Goal: Task Accomplishment & Management: Complete application form

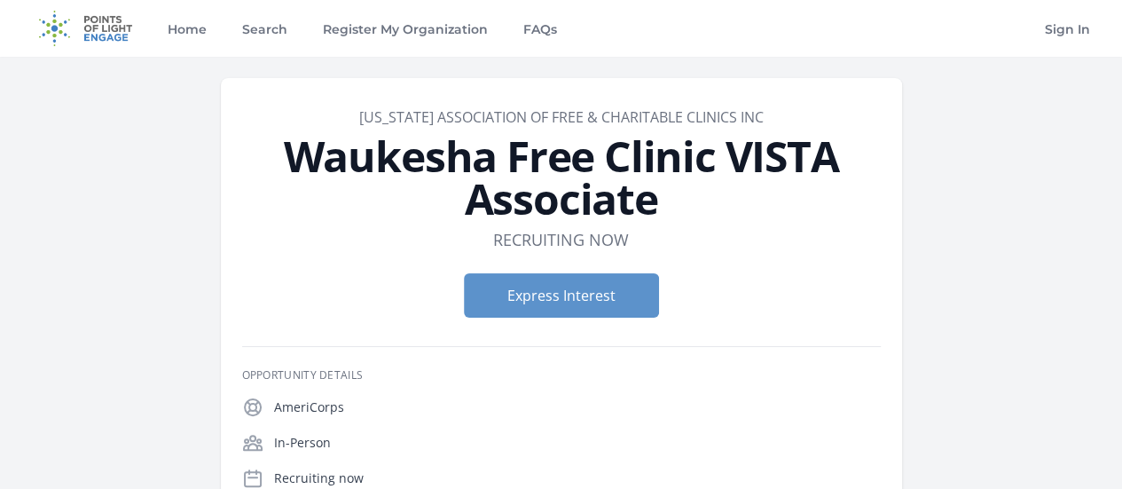
click at [124, 23] on img at bounding box center [85, 28] width 114 height 57
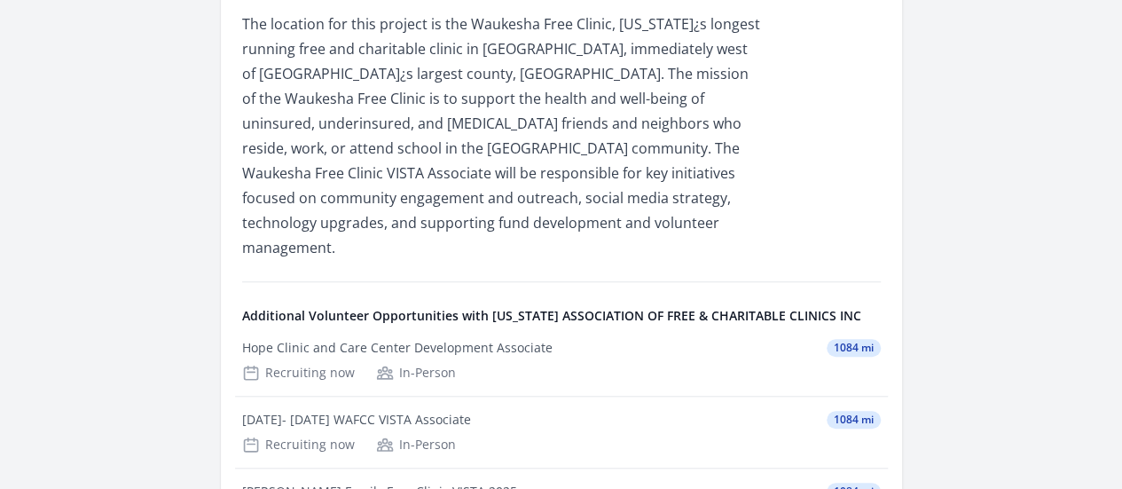
scroll to position [583, 0]
click at [0, 0] on div "Hope Clinic and Care Center Development Associate 1084 mi" at bounding box center [0, 0] width 0 height 0
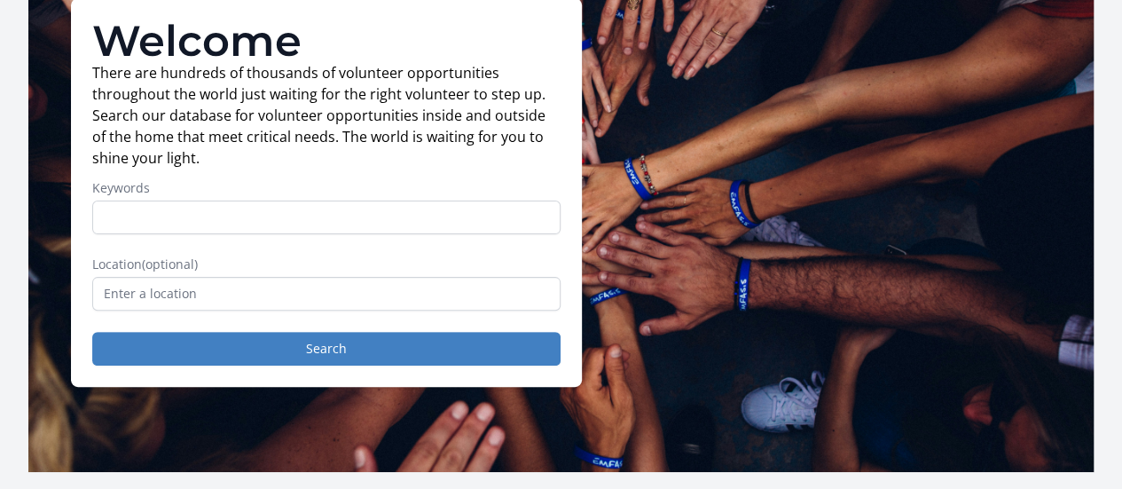
scroll to position [144, 0]
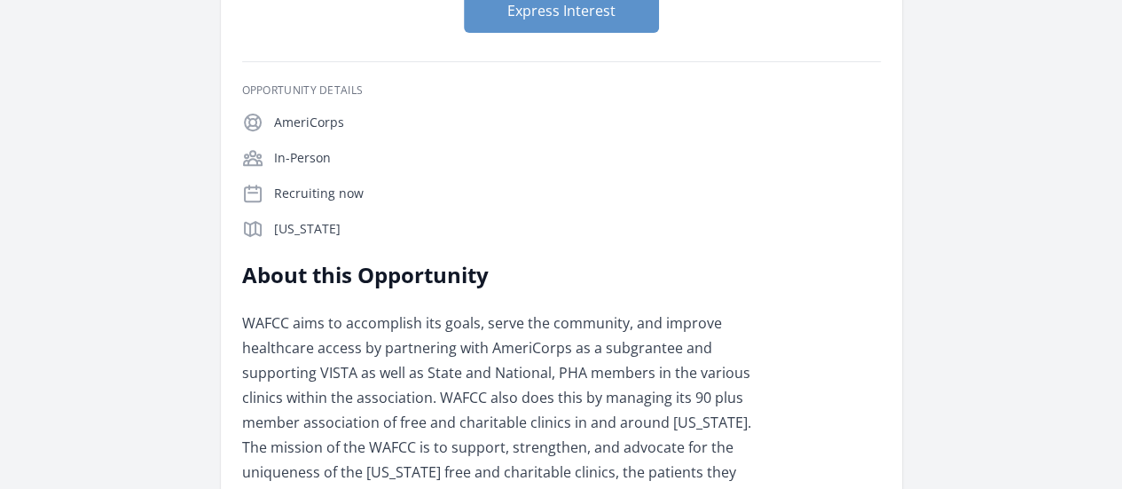
scroll to position [284, 0]
click at [653, 28] on button "Express Interest" at bounding box center [561, 11] width 195 height 44
